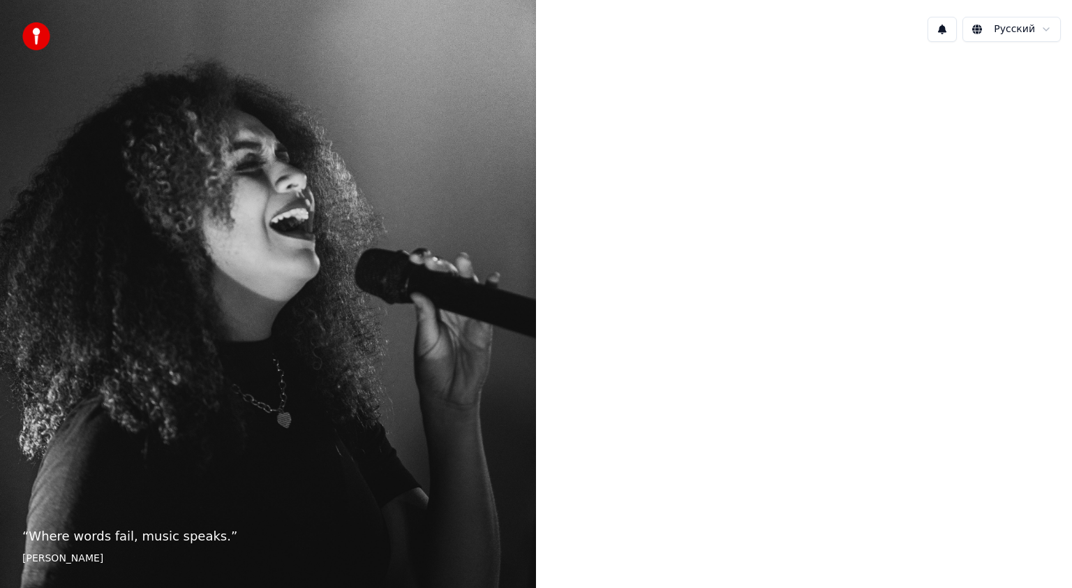
click at [52, 96] on div "“ Where words fail, music speaks. ” Hans Christian Andersen" at bounding box center [268, 294] width 536 height 588
